Goal: Task Accomplishment & Management: Manage account settings

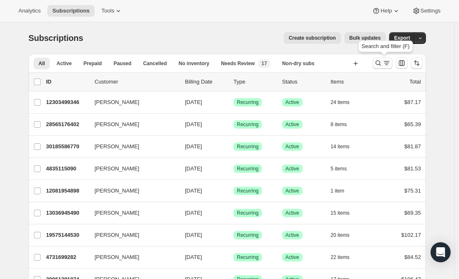
click at [385, 61] on icon "Search and filter results" at bounding box center [386, 63] width 8 height 8
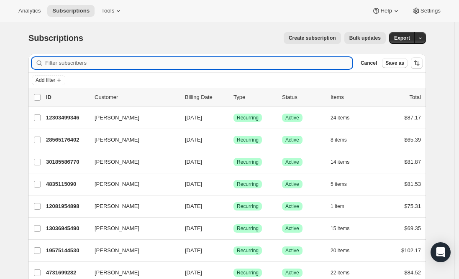
click at [117, 63] on input "Filter subscribers" at bounding box center [198, 63] width 307 height 12
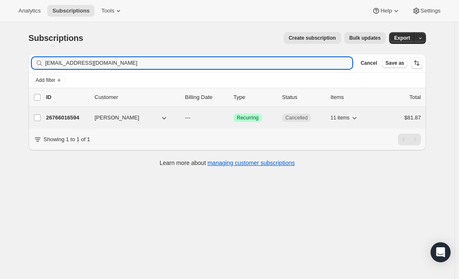
type input "[EMAIL_ADDRESS][DOMAIN_NAME]"
click at [71, 115] on p "26766016594" at bounding box center [67, 118] width 42 height 8
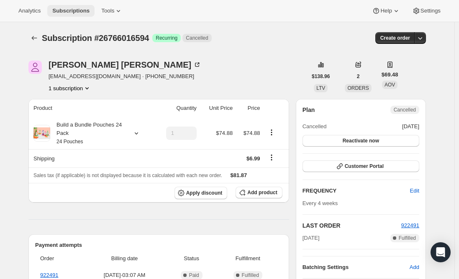
click at [70, 10] on span "Subscriptions" at bounding box center [70, 11] width 37 height 7
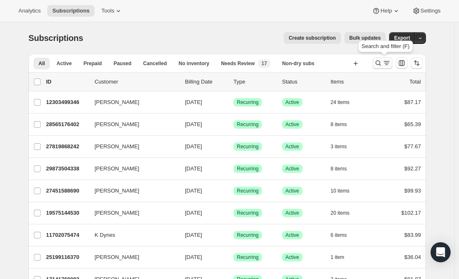
click at [382, 64] on icon "Search and filter results" at bounding box center [378, 63] width 8 height 8
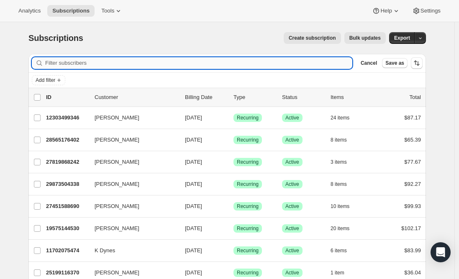
click at [208, 62] on input "Filter subscribers" at bounding box center [198, 63] width 307 height 12
click at [110, 58] on input "Filter subscribers" at bounding box center [198, 63] width 307 height 12
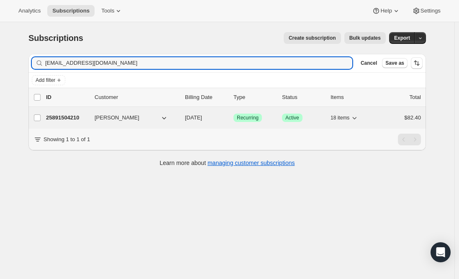
type input "[EMAIL_ADDRESS][DOMAIN_NAME]"
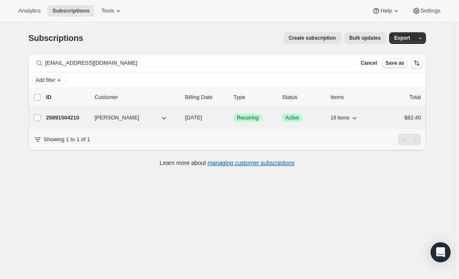
click at [74, 115] on p "25891504210" at bounding box center [67, 118] width 42 height 8
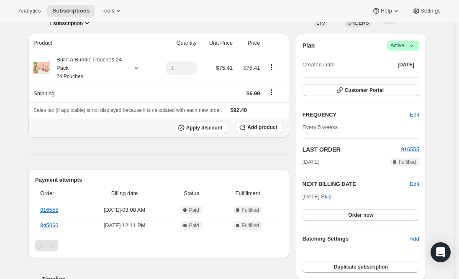
scroll to position [42, 0]
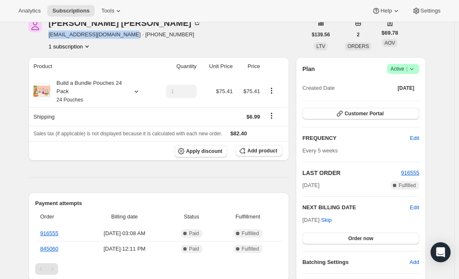
drag, startPoint x: 123, startPoint y: 36, endPoint x: 49, endPoint y: 38, distance: 73.6
click at [49, 38] on div "[PERSON_NAME] [EMAIL_ADDRESS][DOMAIN_NAME] · [PHONE_NUMBER] 1 subscription" at bounding box center [167, 35] width 278 height 32
copy span "[EMAIL_ADDRESS][DOMAIN_NAME]"
click at [71, 13] on span "Subscriptions" at bounding box center [70, 11] width 37 height 7
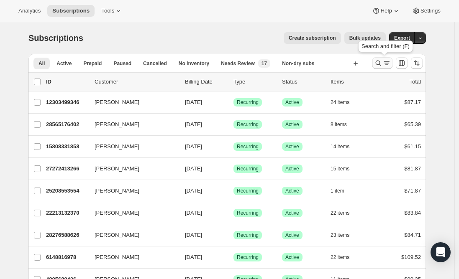
click at [381, 64] on icon "Search and filter results" at bounding box center [378, 63] width 8 height 8
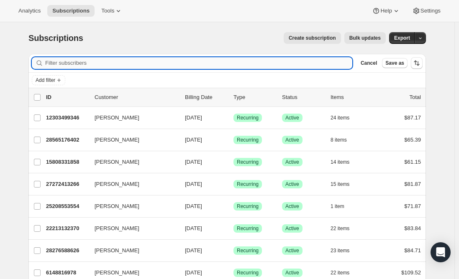
click at [193, 64] on input "Filter subscribers" at bounding box center [198, 63] width 307 height 12
paste input "[EMAIL_ADDRESS][DOMAIN_NAME]."
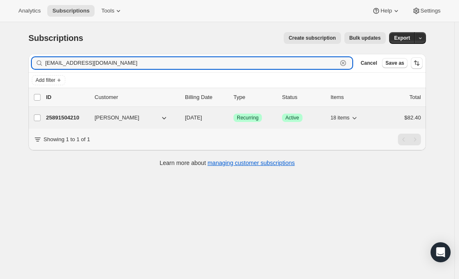
type input "[EMAIL_ADDRESS][DOMAIN_NAME]"
click at [70, 117] on p "25891504210" at bounding box center [67, 118] width 42 height 8
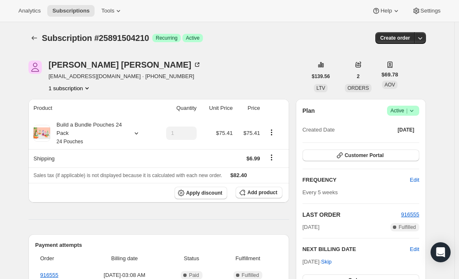
click at [400, 114] on span "Active |" at bounding box center [403, 111] width 26 height 8
click at [412, 143] on span "Cancel subscription" at bounding box center [405, 141] width 47 height 6
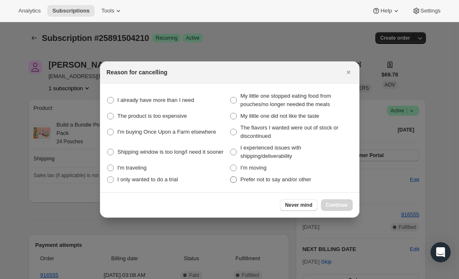
click at [232, 183] on span ":r173:" at bounding box center [234, 180] width 8 height 8
click at [230, 177] on other "Prefer not to say and/or other" at bounding box center [230, 176] width 0 height 0
radio other "true"
click at [112, 101] on span ":r173:" at bounding box center [110, 100] width 7 height 7
click at [107, 97] on need "I already have more than I need" at bounding box center [107, 97] width 0 height 0
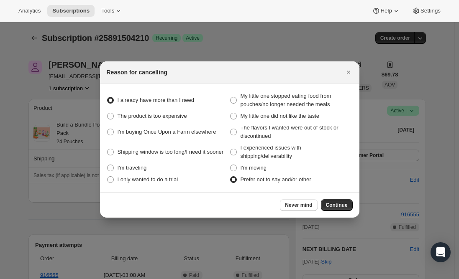
radio need "true"
radio other "false"
click at [111, 118] on span ":r173:" at bounding box center [110, 116] width 7 height 7
click at [107, 113] on expensive "The product is too expensive" at bounding box center [107, 113] width 0 height 0
radio expensive "true"
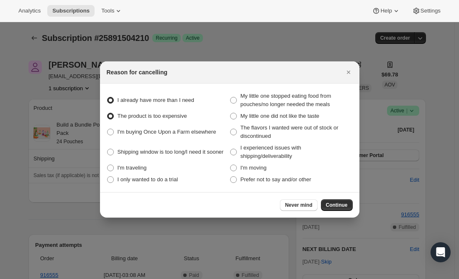
radio need "false"
click at [110, 132] on span ":r173:" at bounding box center [110, 132] width 7 height 7
click at [107, 129] on elsewhere "I'm buying Once Upon a Farm elsewhere" at bounding box center [107, 129] width 0 height 0
radio elsewhere "true"
radio expensive "false"
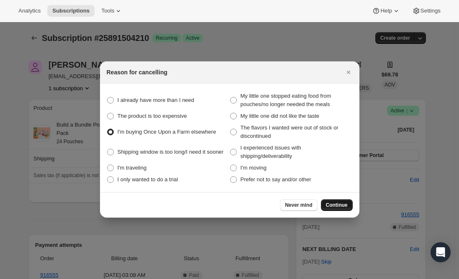
click at [337, 204] on span "Continue" at bounding box center [337, 205] width 22 height 7
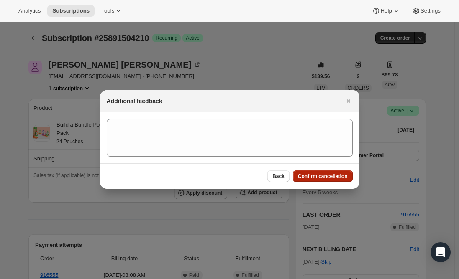
click at [319, 177] on span "Confirm cancellation" at bounding box center [323, 176] width 50 height 7
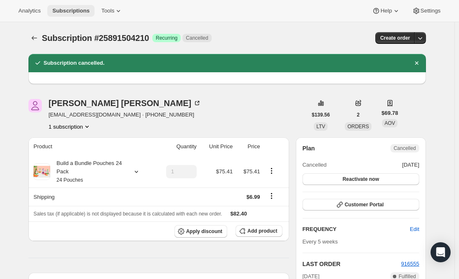
click at [70, 15] on button "Subscriptions" at bounding box center [70, 11] width 47 height 12
